Goal: Task Accomplishment & Management: Manage account settings

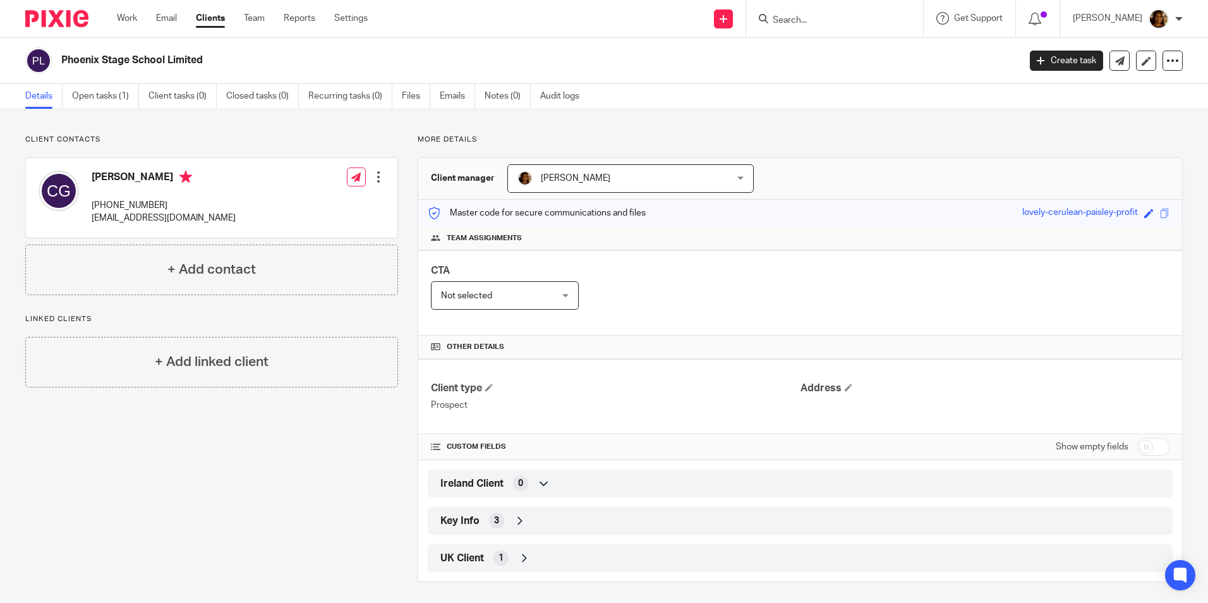
scroll to position [4, 0]
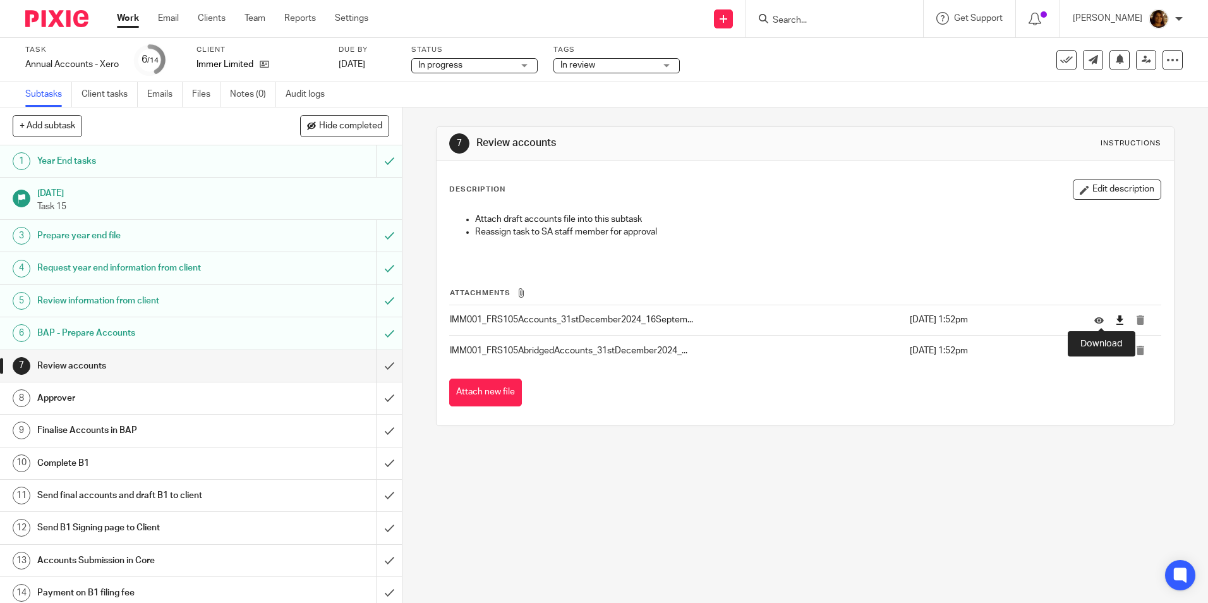
click at [1115, 316] on icon at bounding box center [1119, 319] width 9 height 9
click at [1115, 351] on icon at bounding box center [1119, 350] width 9 height 9
click at [658, 60] on div "In review" at bounding box center [616, 65] width 126 height 15
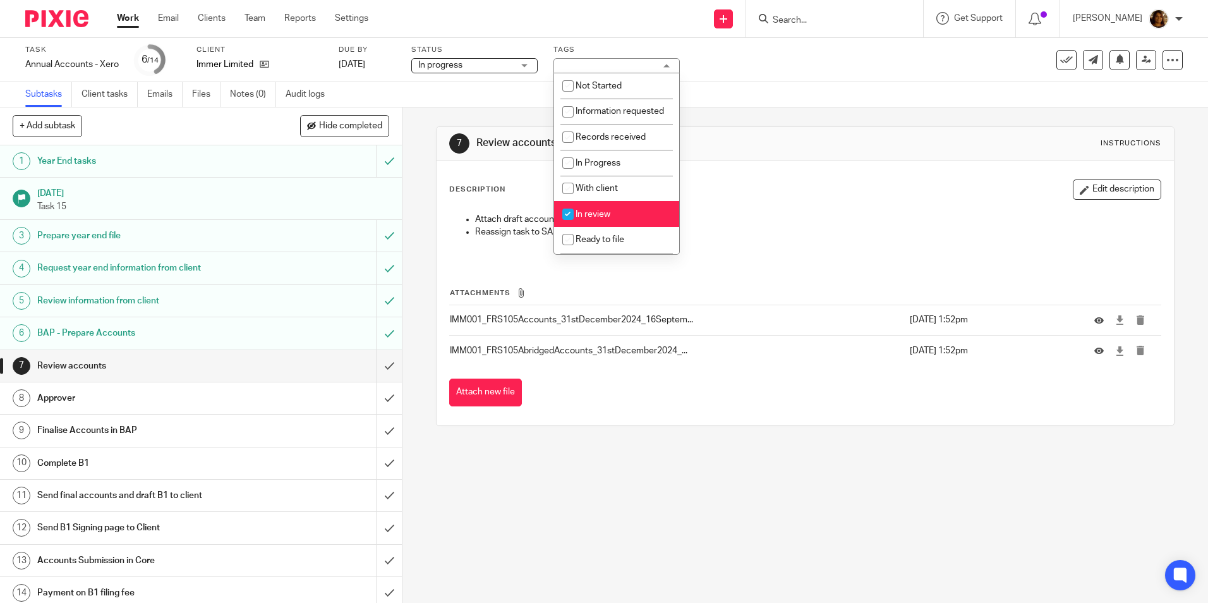
click at [615, 220] on li "In review" at bounding box center [616, 214] width 125 height 26
checkbox input "false"
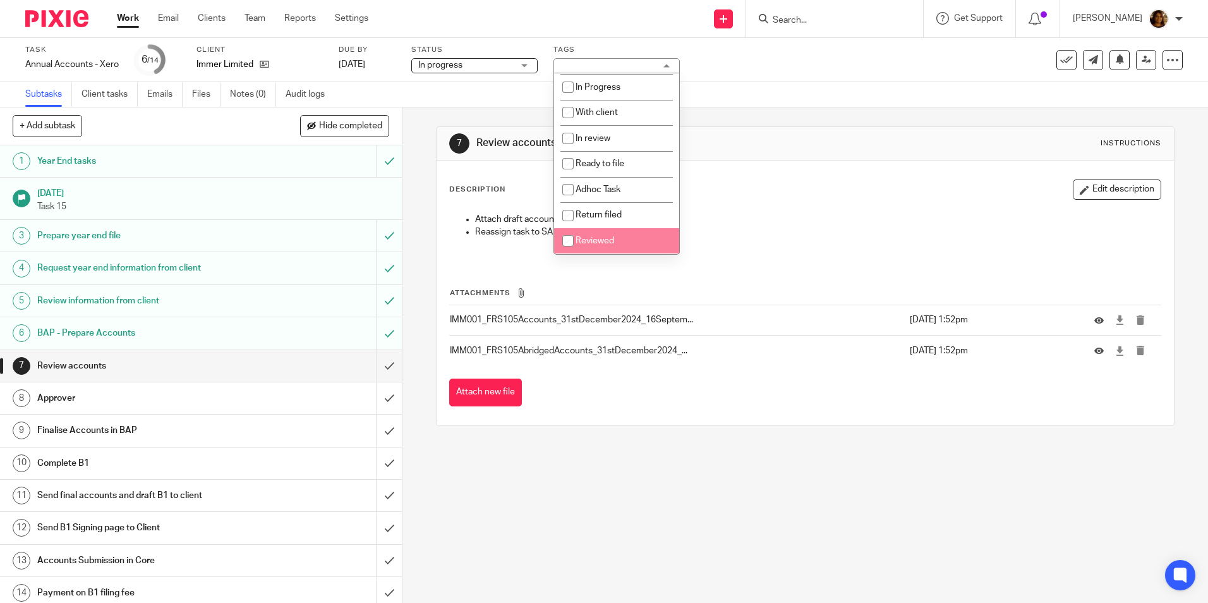
click at [599, 244] on span "Reviewed" at bounding box center [594, 240] width 39 height 9
checkbox input "true"
click at [376, 363] on input "submit" at bounding box center [201, 366] width 402 height 32
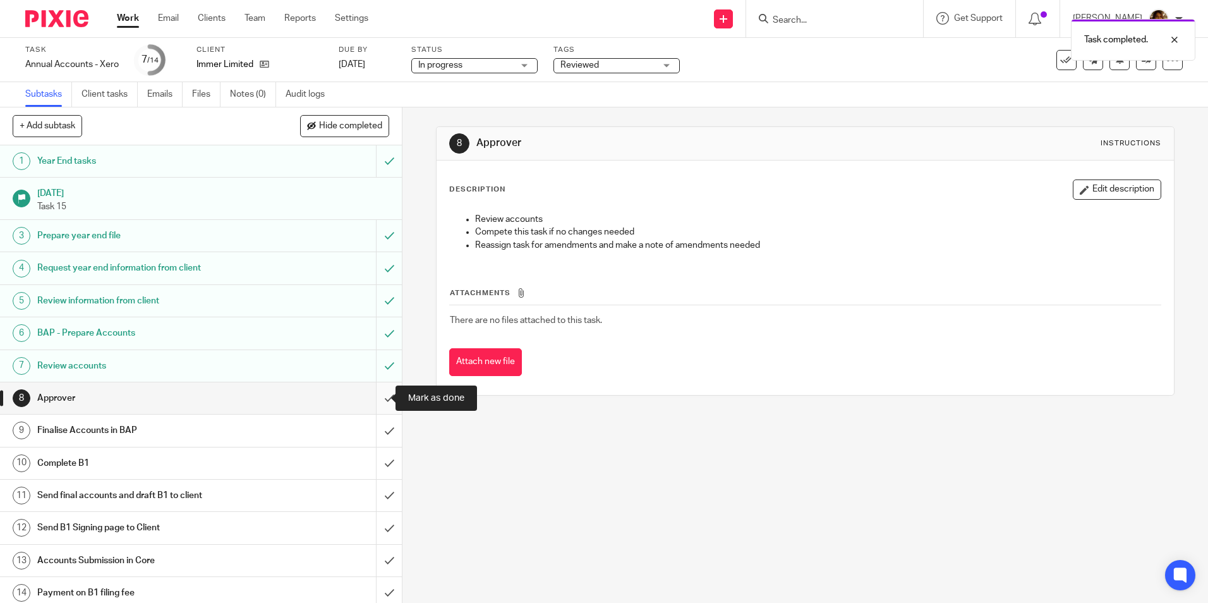
click at [375, 393] on input "submit" at bounding box center [201, 398] width 402 height 32
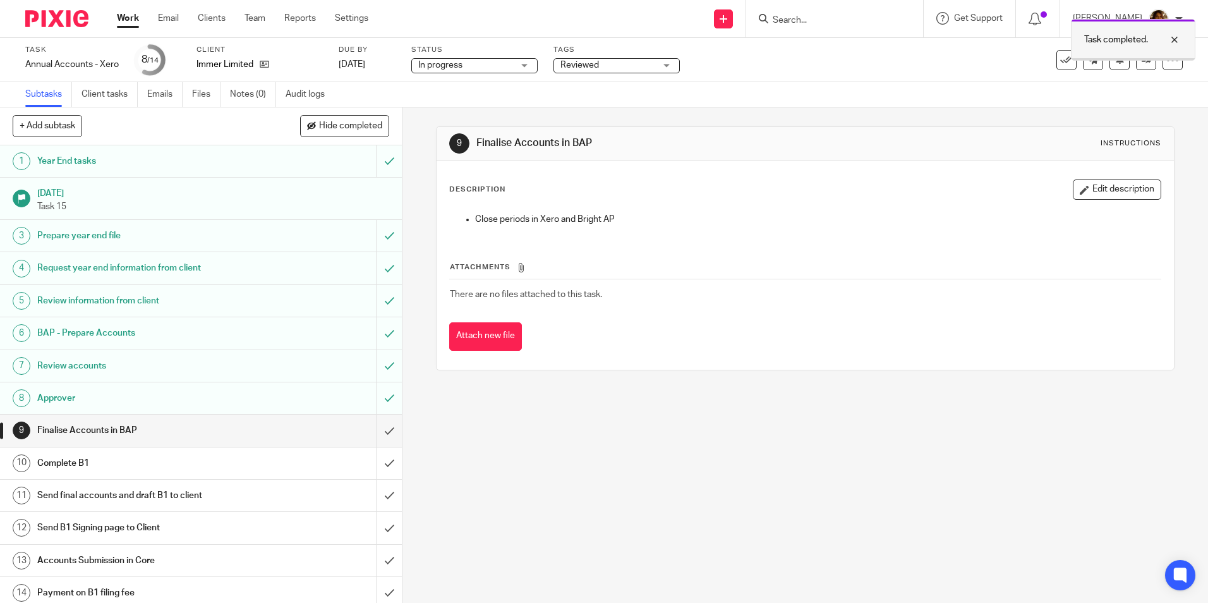
click at [1176, 39] on div at bounding box center [1165, 39] width 34 height 15
click at [1141, 59] on icon at bounding box center [1145, 59] width 9 height 9
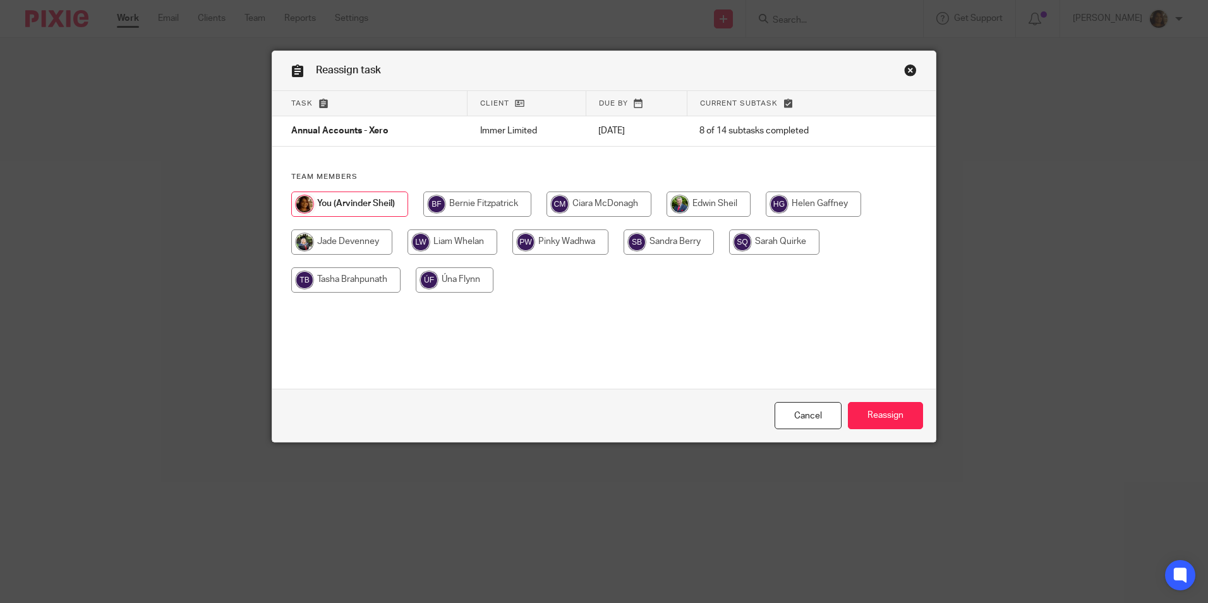
click at [756, 232] on input "radio" at bounding box center [774, 241] width 90 height 25
radio input "true"
click at [886, 405] on input "Reassign" at bounding box center [885, 415] width 75 height 27
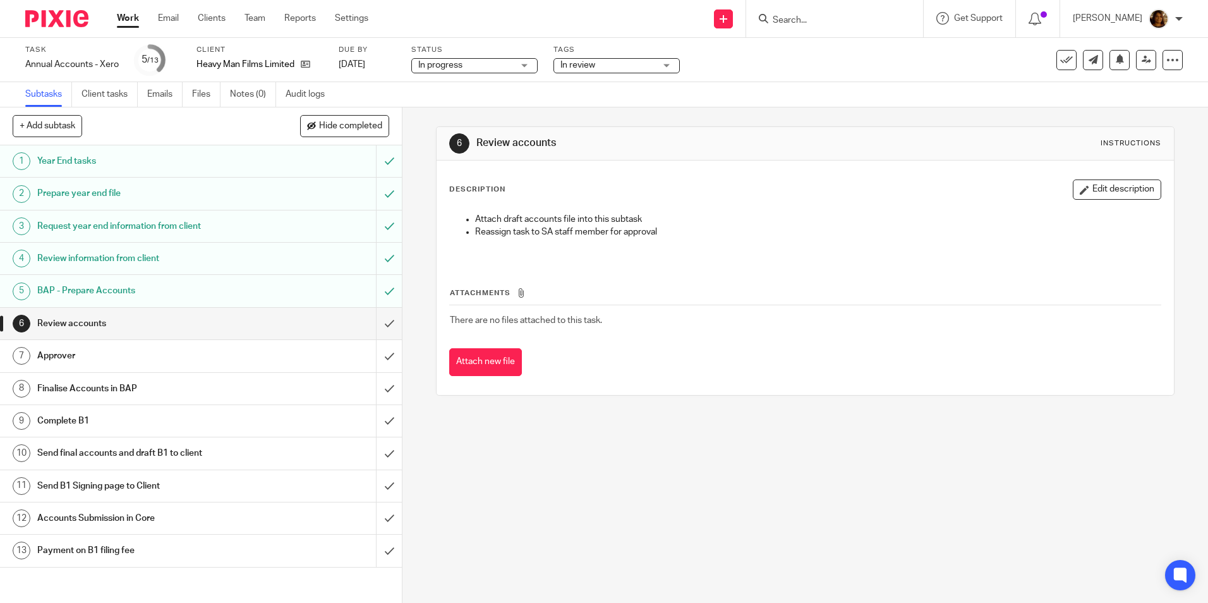
click at [843, 19] on input "Search" at bounding box center [828, 20] width 114 height 11
type input "immer"
click at [862, 63] on link at bounding box center [847, 54] width 157 height 29
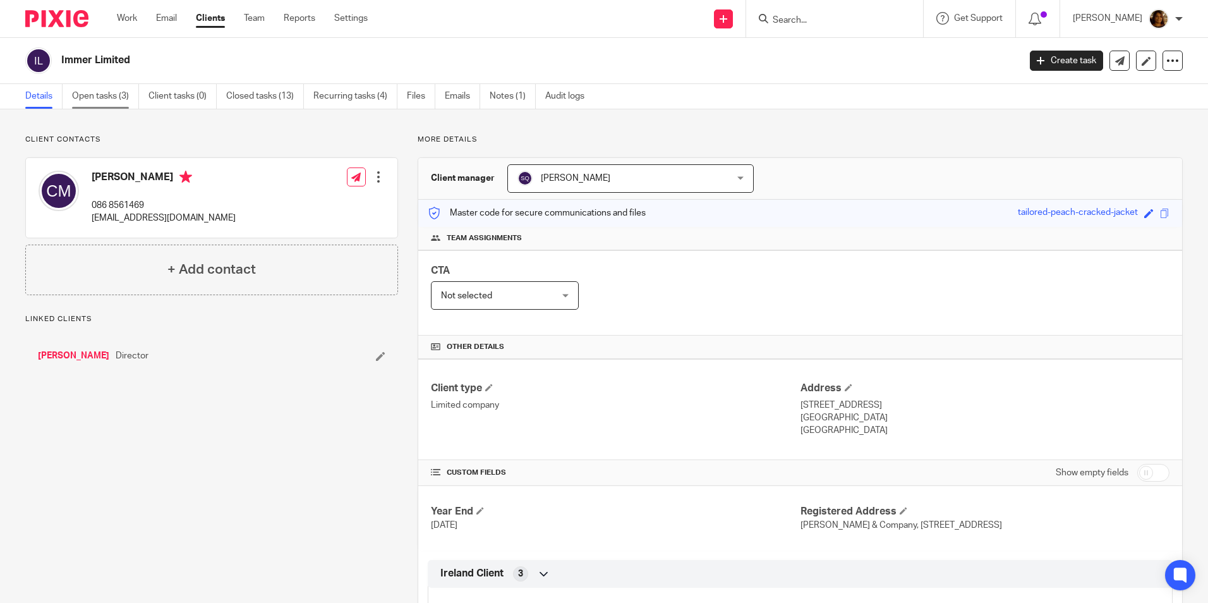
click at [94, 99] on link "Open tasks (3)" at bounding box center [105, 96] width 67 height 25
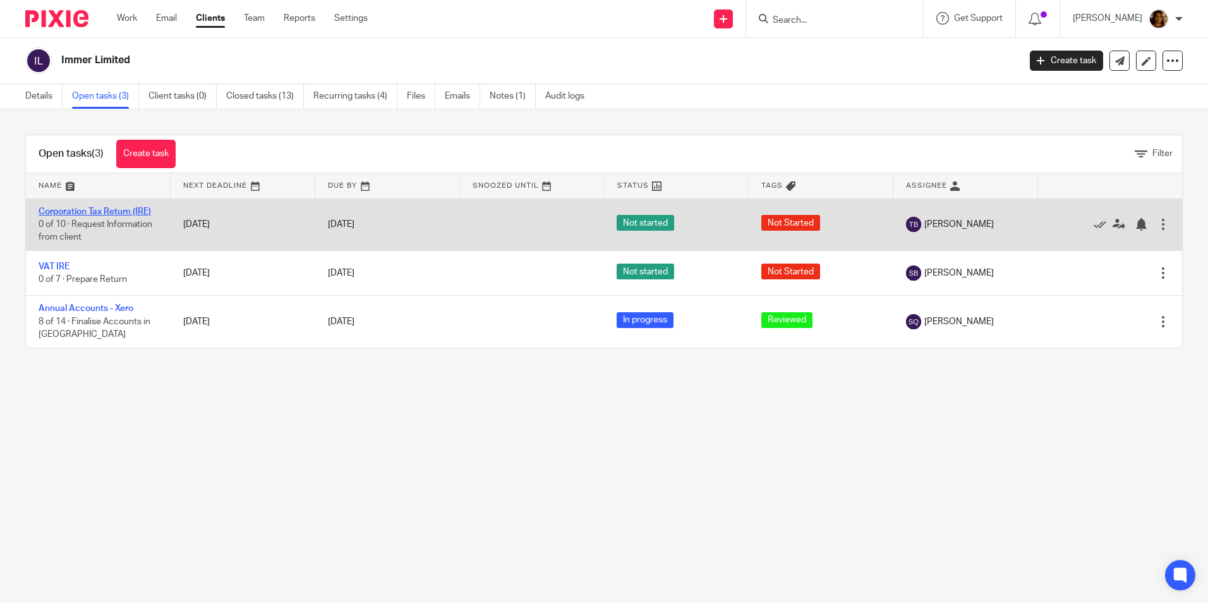
click at [105, 212] on link "Corporation Tax Return (IRE)" at bounding box center [95, 211] width 112 height 9
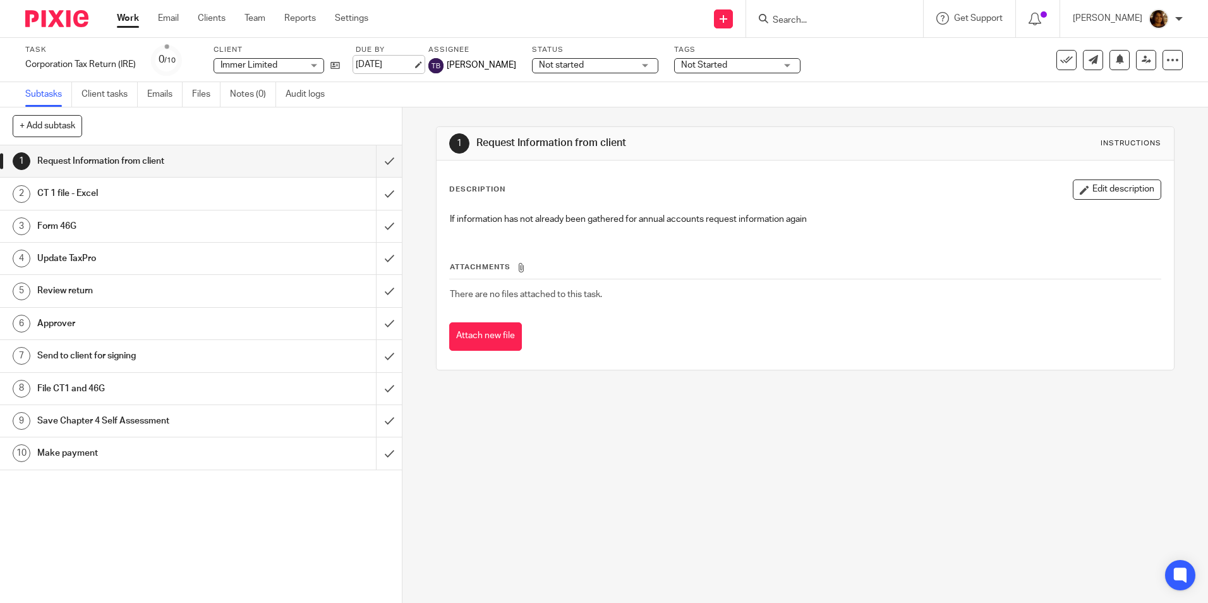
click at [412, 62] on link "[DATE]" at bounding box center [384, 64] width 57 height 13
